Goal: Transaction & Acquisition: Purchase product/service

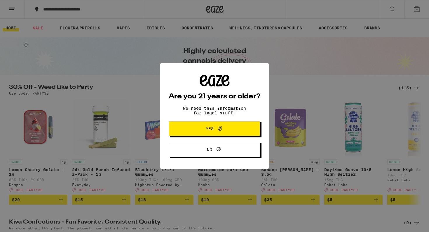
click at [211, 149] on span "No" at bounding box center [209, 150] width 5 height 4
click at [210, 126] on span "Yes" at bounding box center [214, 129] width 44 height 8
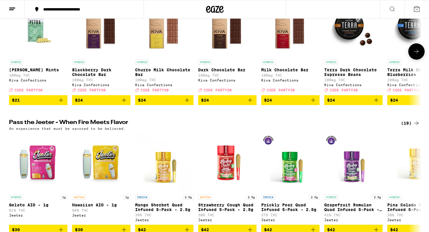
scroll to position [286, 0]
